Goal: Find specific page/section: Find specific page/section

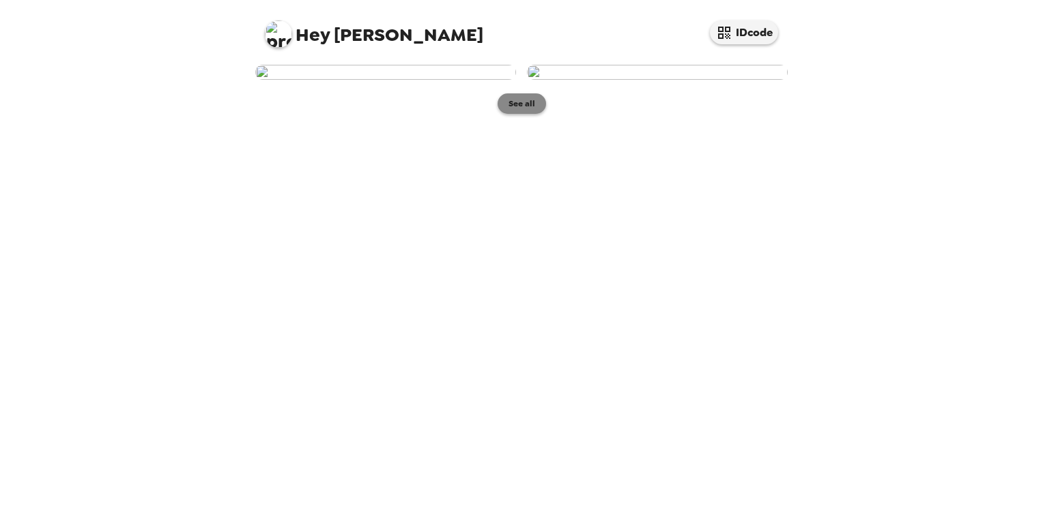
click at [531, 114] on button "See all" at bounding box center [521, 103] width 48 height 20
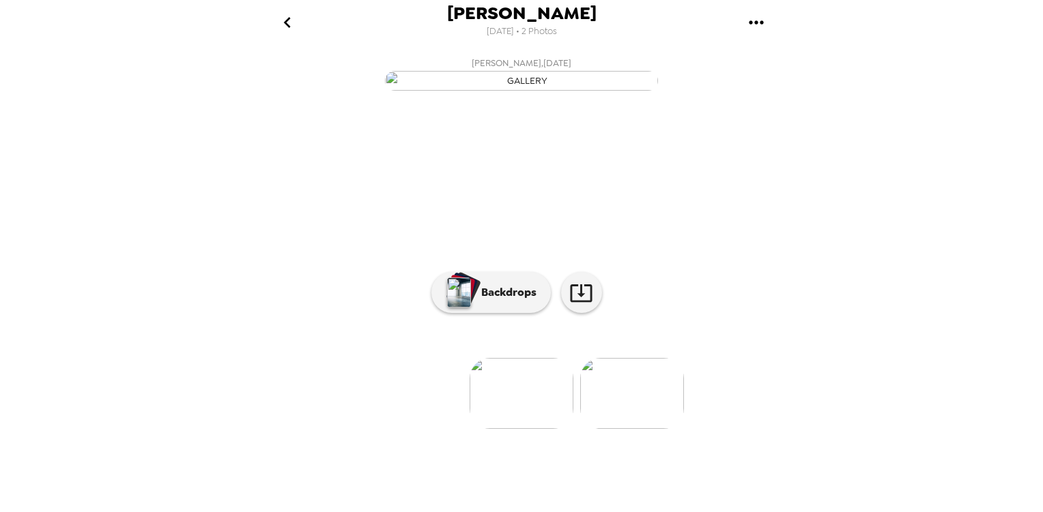
scroll to position [81, 0]
click at [611, 429] on img at bounding box center [632, 393] width 104 height 71
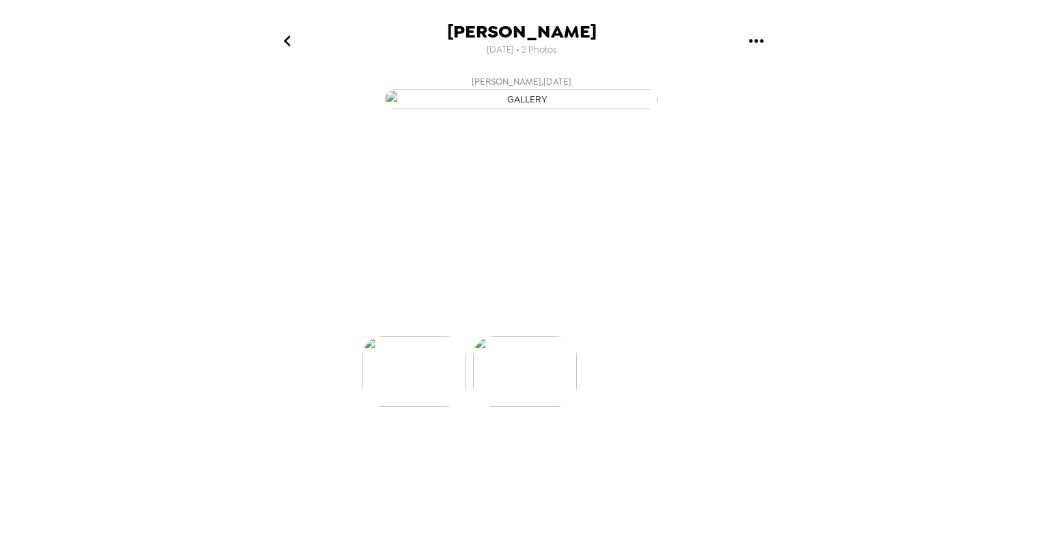
scroll to position [0, 109]
